Goal: Book appointment/travel/reservation

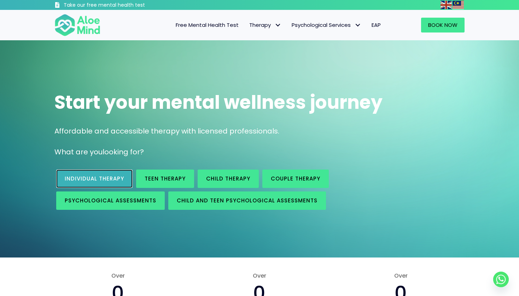
click at [120, 171] on link "Individual therapy" at bounding box center [94, 179] width 76 height 18
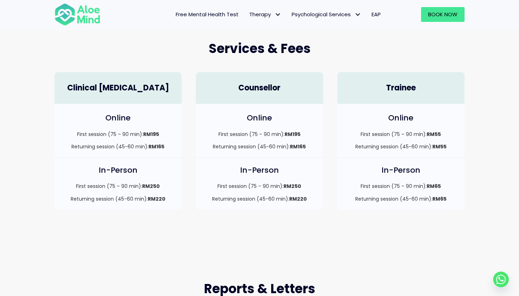
scroll to position [177, 0]
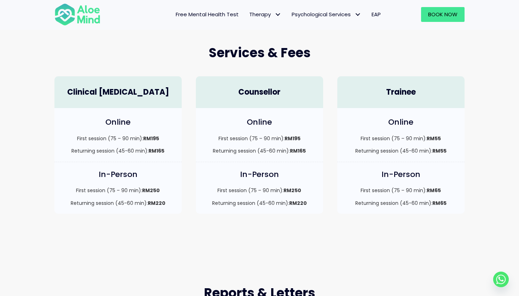
click at [440, 26] on div "Book Now" at bounding box center [429, 14] width 86 height 29
click at [440, 13] on span "Book Now" at bounding box center [442, 14] width 29 height 7
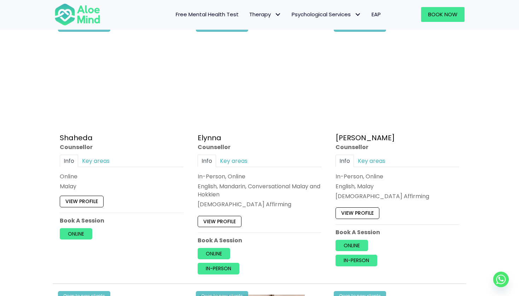
scroll to position [919, 0]
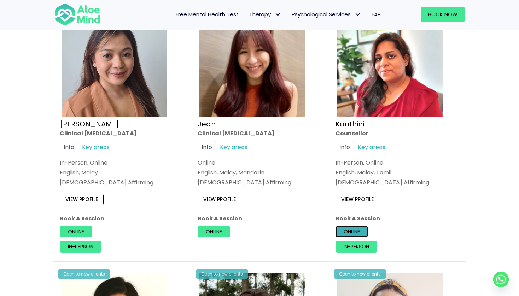
click at [357, 230] on link "Online" at bounding box center [351, 231] width 33 height 11
